Goal: Task Accomplishment & Management: Use online tool/utility

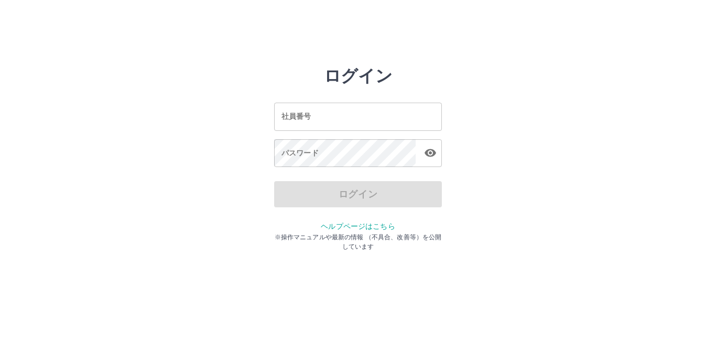
click at [338, 119] on input "社員番号" at bounding box center [358, 117] width 168 height 28
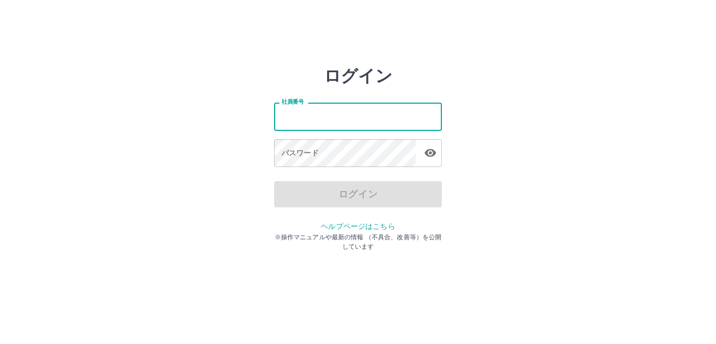
type input "*******"
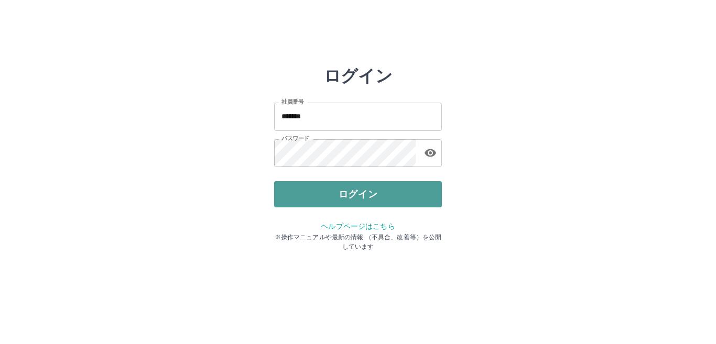
click at [376, 197] on button "ログイン" at bounding box center [358, 194] width 168 height 26
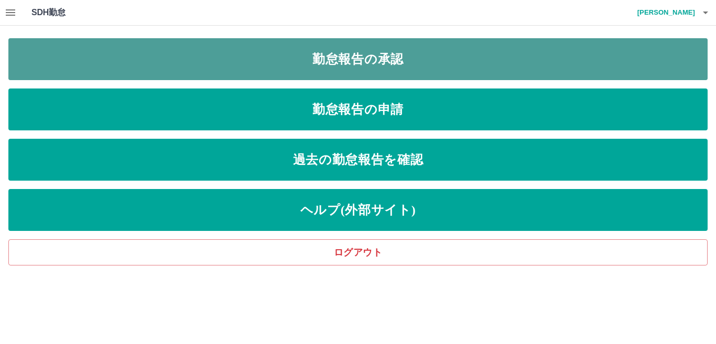
click at [368, 49] on link "勤怠報告の承認" at bounding box center [357, 59] width 699 height 42
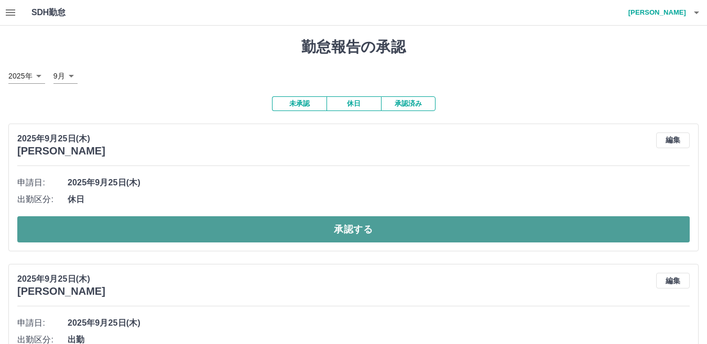
click at [315, 225] on button "承認する" at bounding box center [353, 229] width 672 height 26
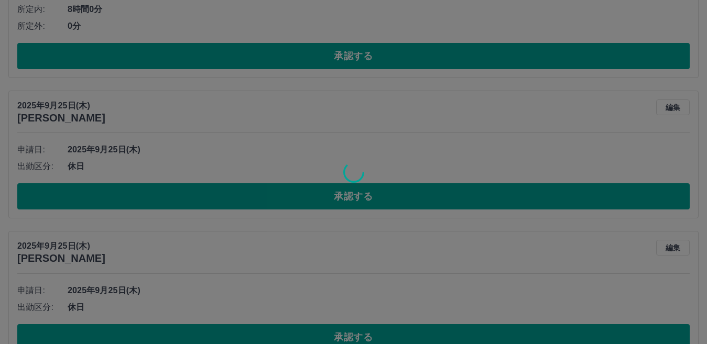
scroll to position [907, 0]
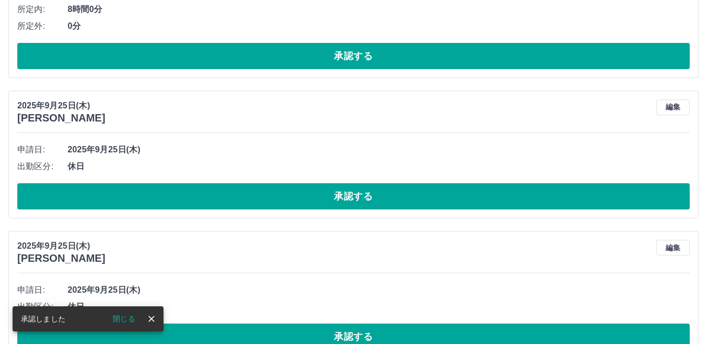
click at [309, 201] on button "承認する" at bounding box center [353, 196] width 672 height 26
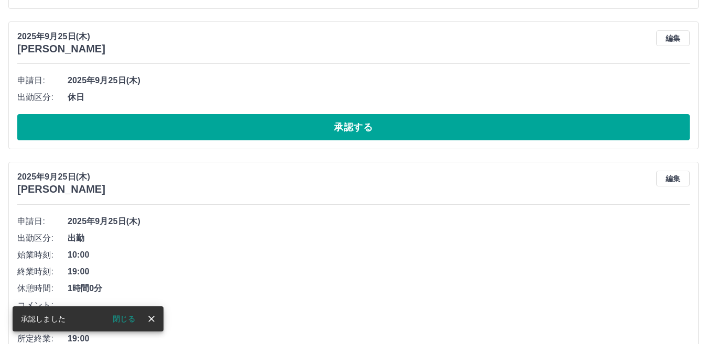
scroll to position [977, 0]
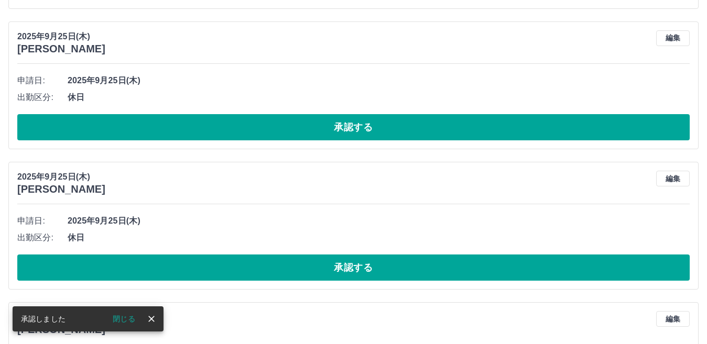
click at [315, 130] on button "承認する" at bounding box center [353, 127] width 672 height 26
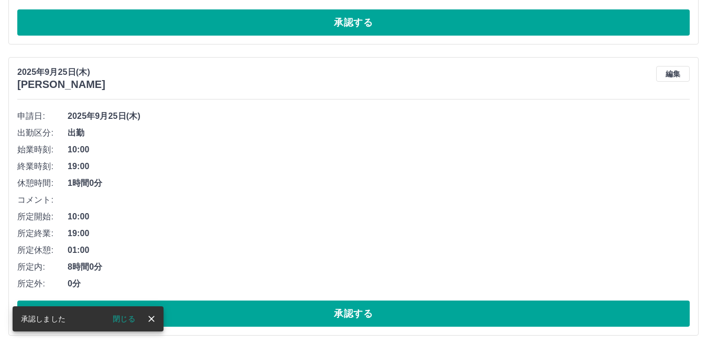
scroll to position [941, 0]
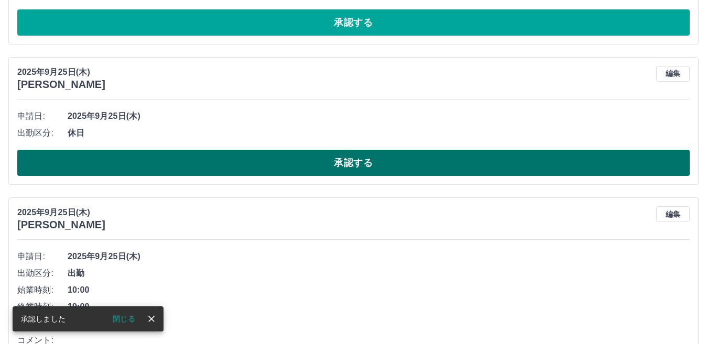
click at [340, 162] on button "承認する" at bounding box center [353, 163] width 672 height 26
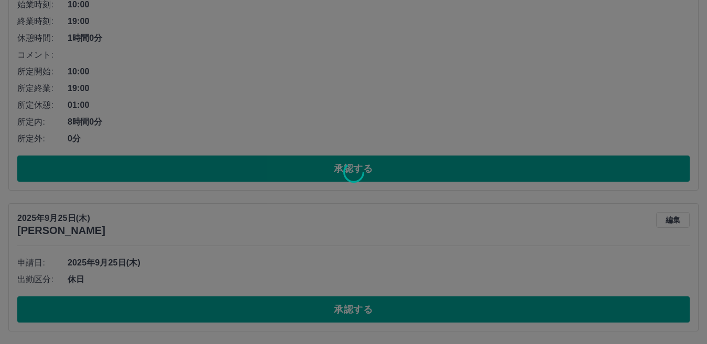
scroll to position [1087, 0]
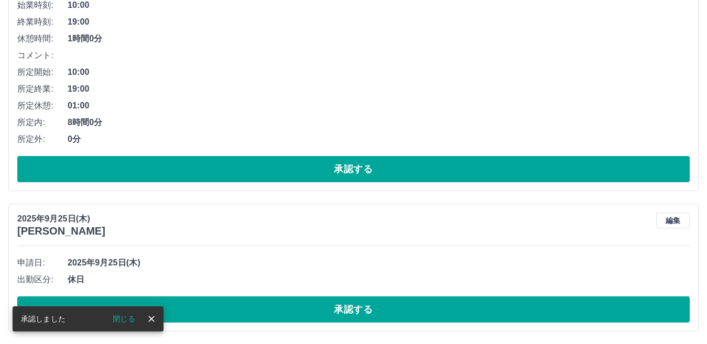
click at [345, 310] on button "承認する" at bounding box center [353, 310] width 672 height 26
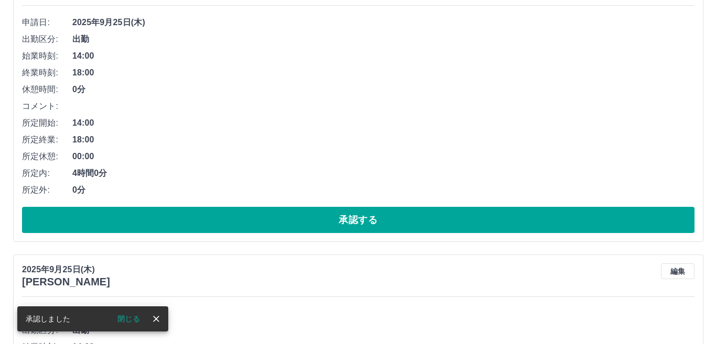
scroll to position [0, 0]
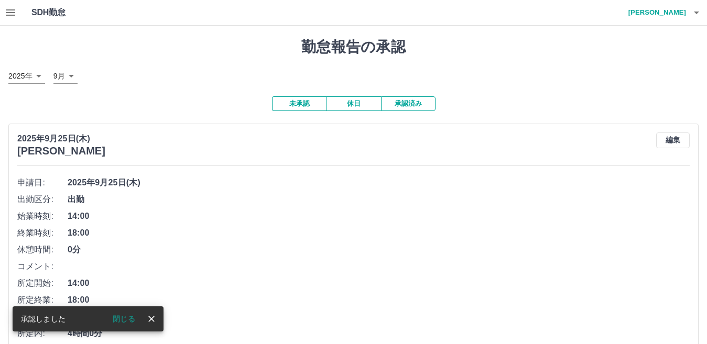
click at [691, 8] on icon "button" at bounding box center [696, 12] width 13 height 13
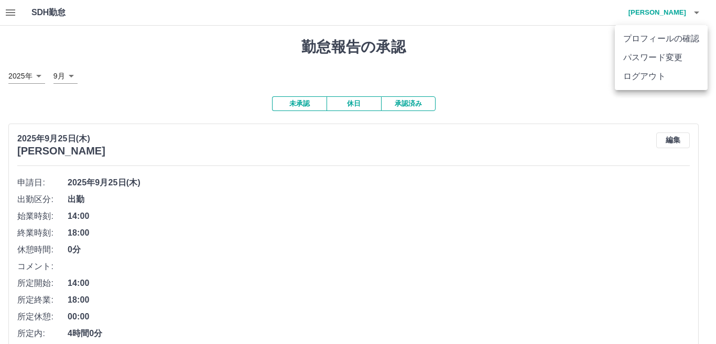
click at [667, 77] on li "ログアウト" at bounding box center [661, 76] width 93 height 19
